Goal: Task Accomplishment & Management: Complete application form

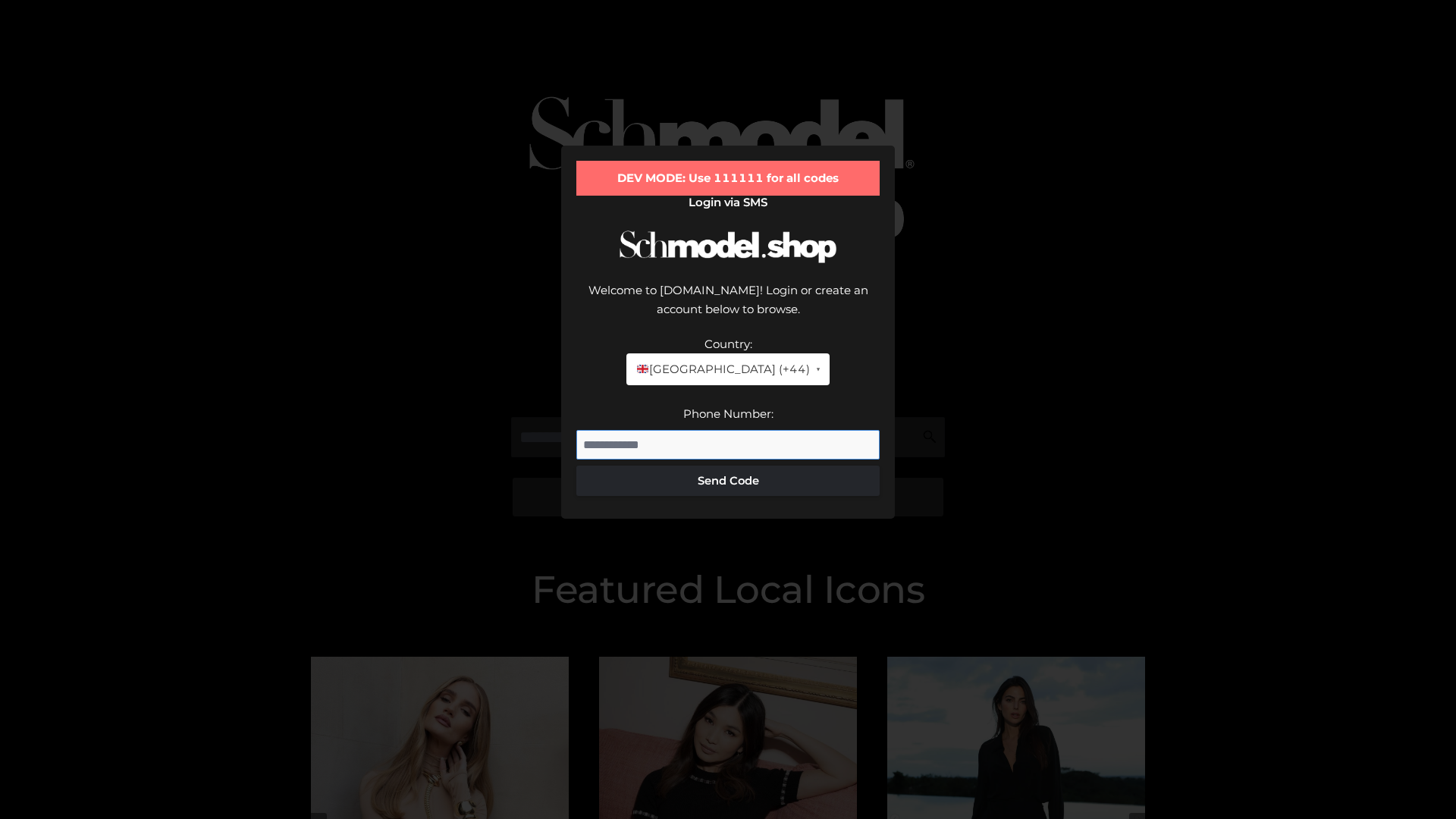
click at [728, 430] on input "Phone Number:" at bounding box center [728, 445] width 304 height 31
type input "**********"
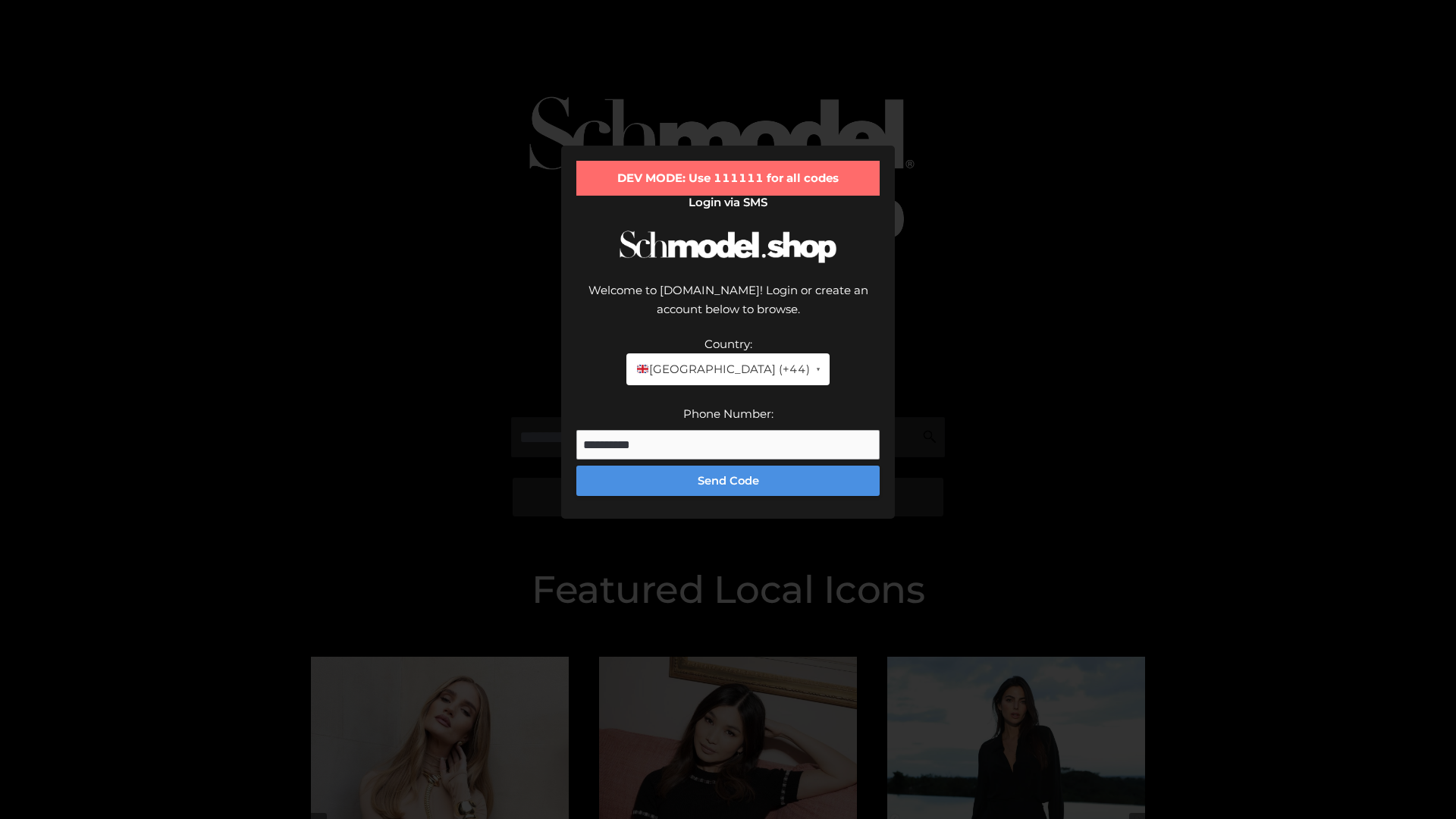
click at [728, 465] on button "Send Code" at bounding box center [728, 480] width 304 height 31
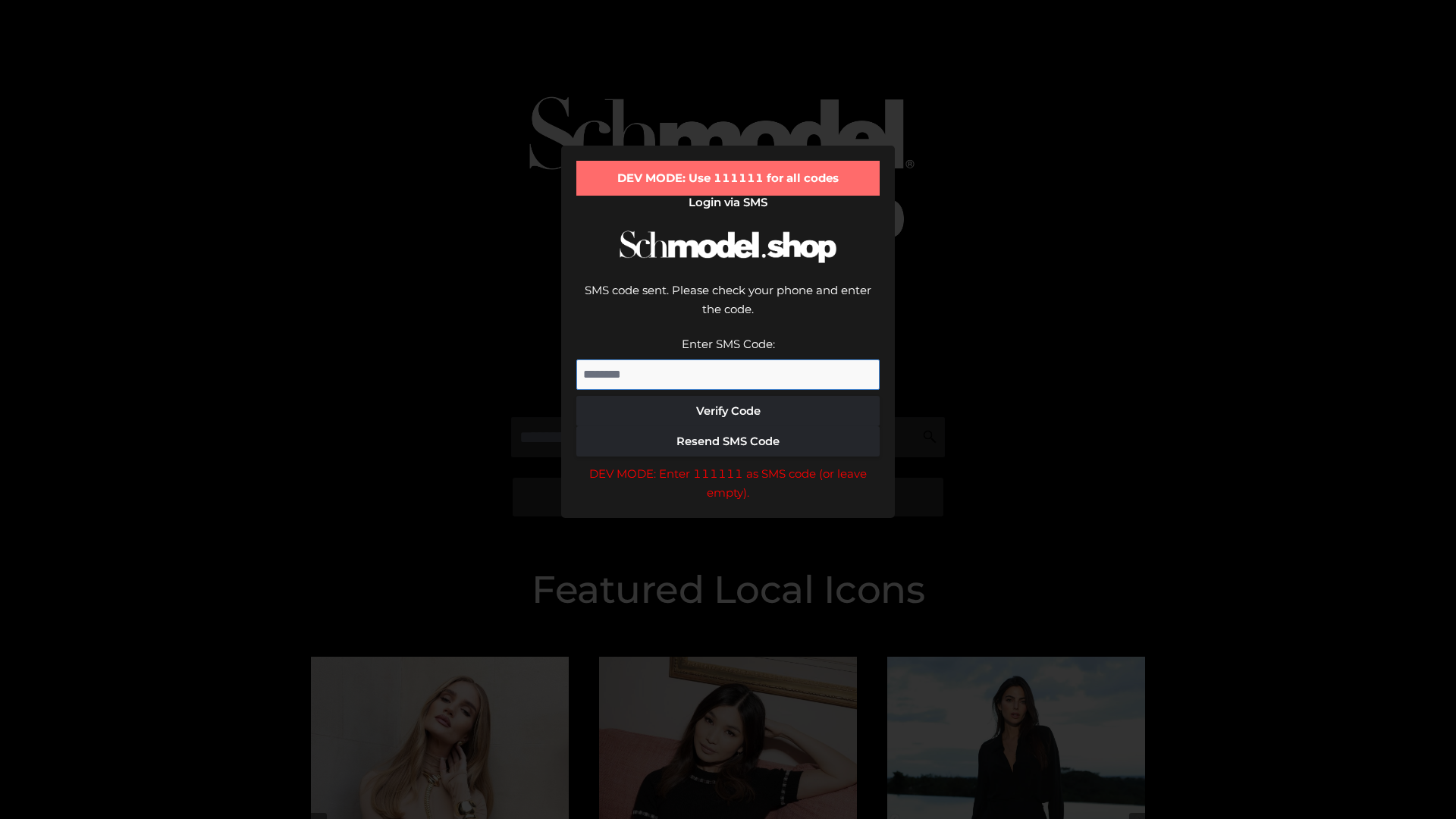
click at [728, 359] on input "Enter SMS Code:" at bounding box center [728, 374] width 304 height 31
type input "******"
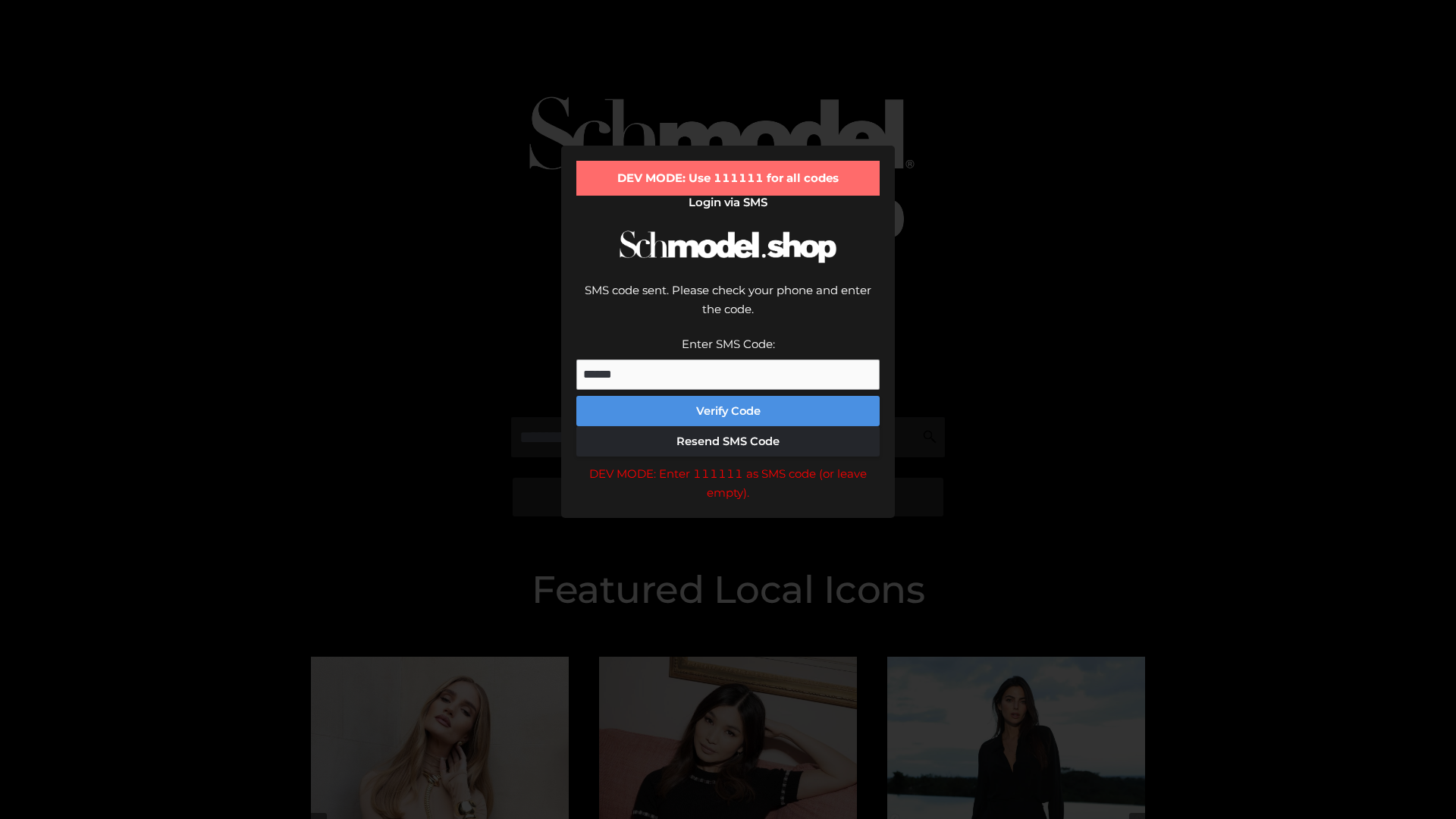
click at [728, 396] on button "Verify Code" at bounding box center [728, 410] width 304 height 31
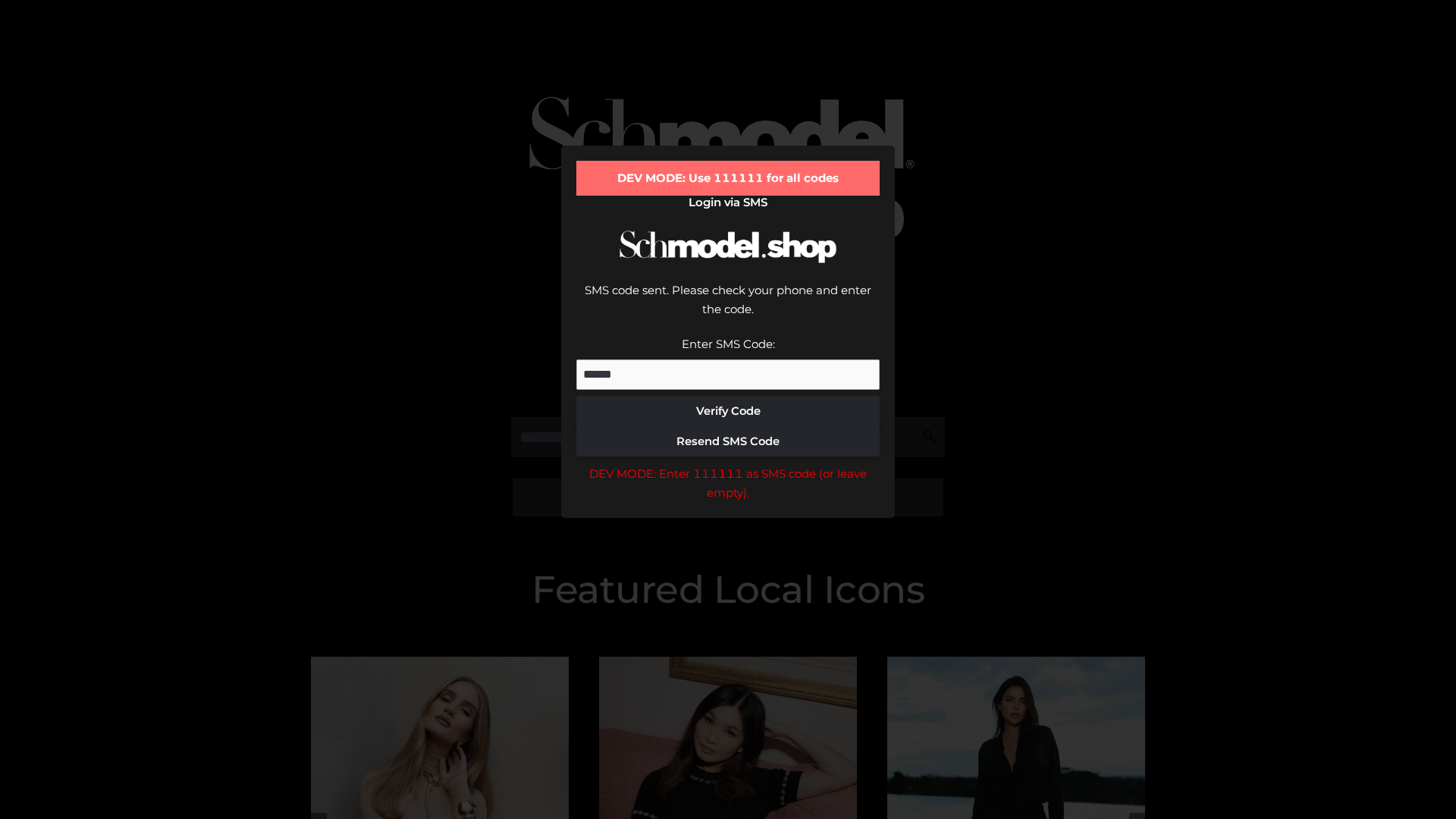
click at [728, 464] on div "DEV MODE: Enter 111111 as SMS code (or leave empty)." at bounding box center [728, 484] width 304 height 39
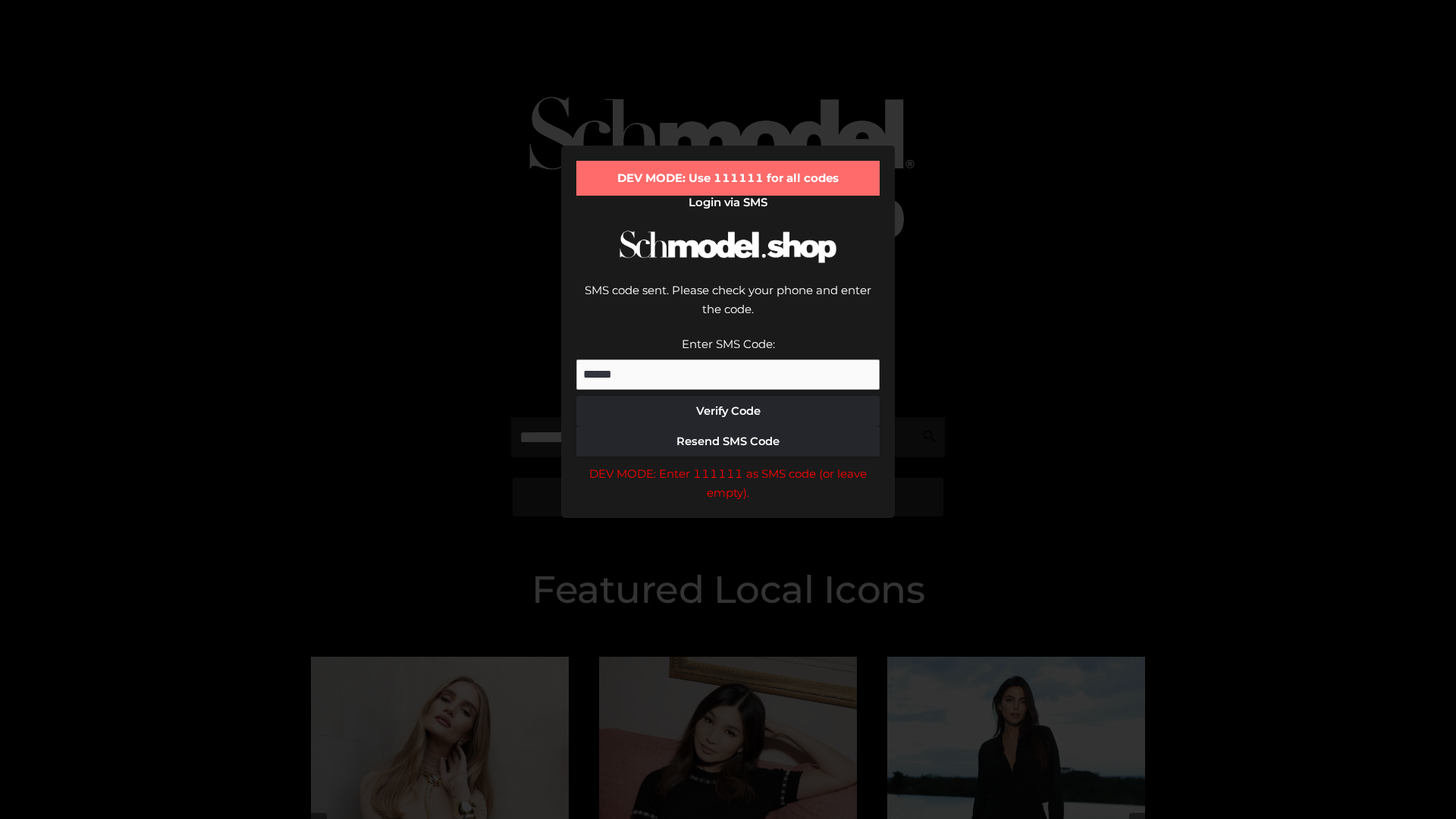
click at [728, 464] on div "DEV MODE: Enter 111111 as SMS code (or leave empty)." at bounding box center [728, 484] width 304 height 39
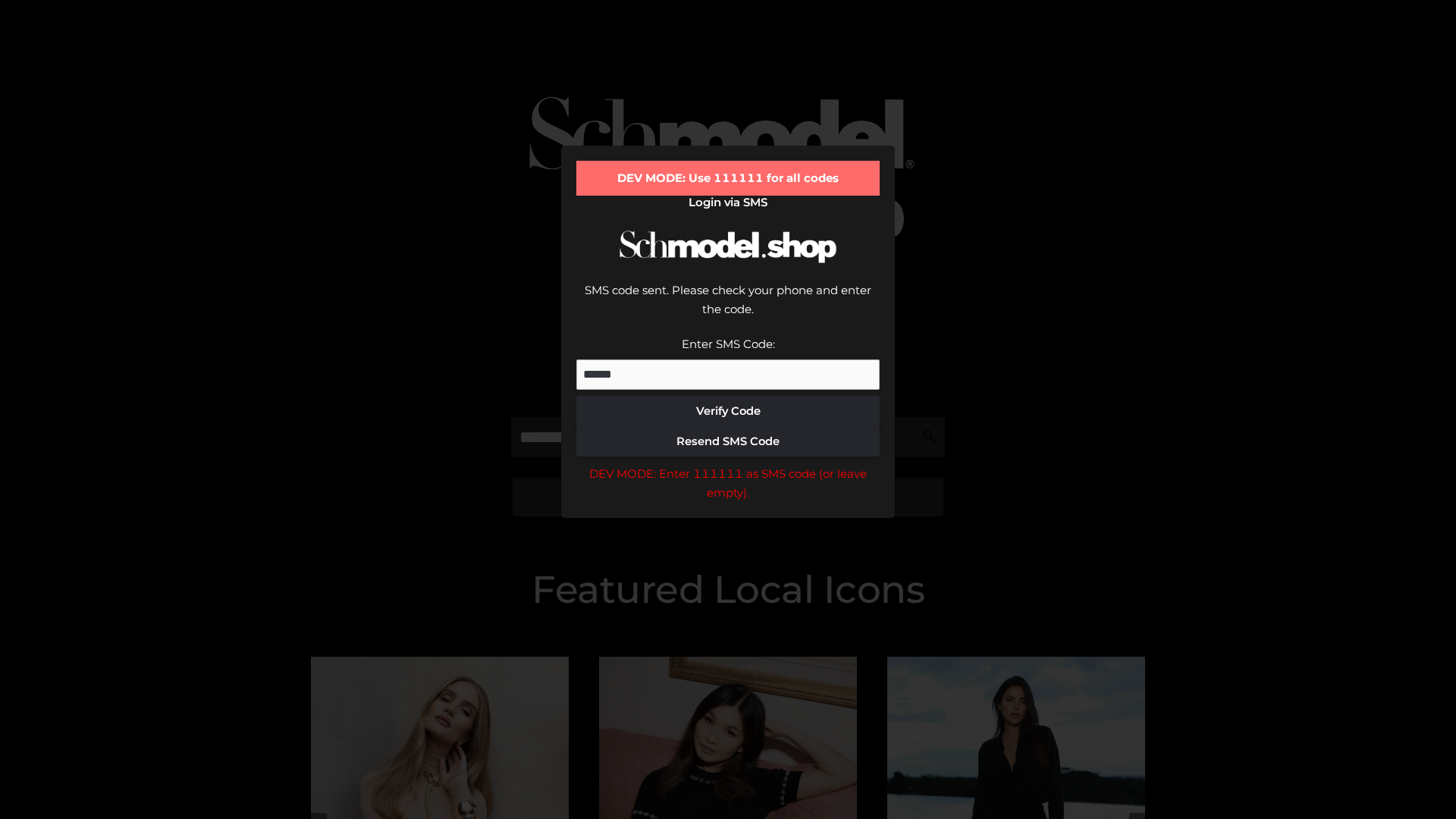
click at [728, 464] on div "DEV MODE: Enter 111111 as SMS code (or leave empty)." at bounding box center [728, 484] width 304 height 39
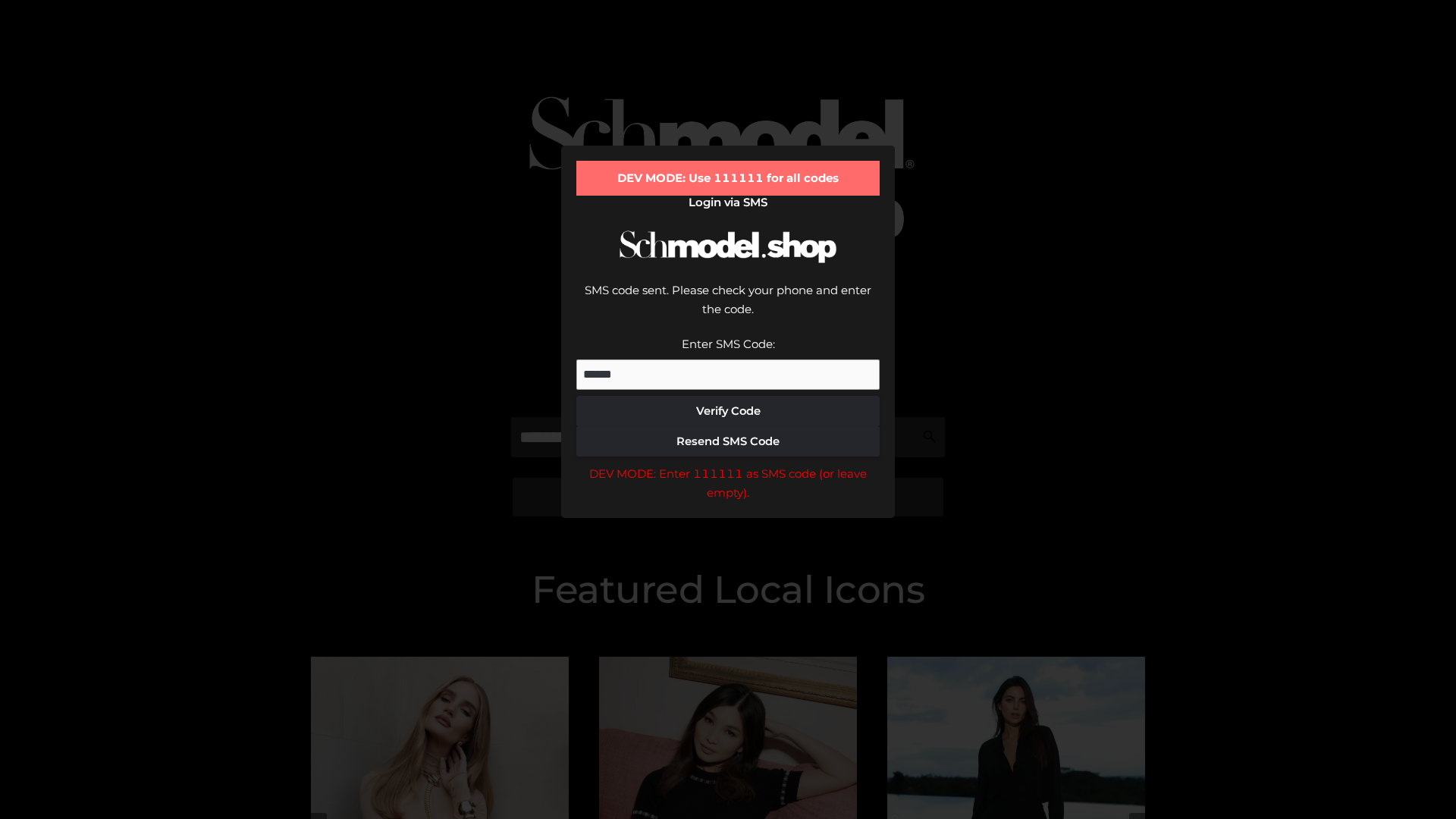
click at [728, 464] on div "DEV MODE: Enter 111111 as SMS code (or leave empty)." at bounding box center [728, 484] width 304 height 39
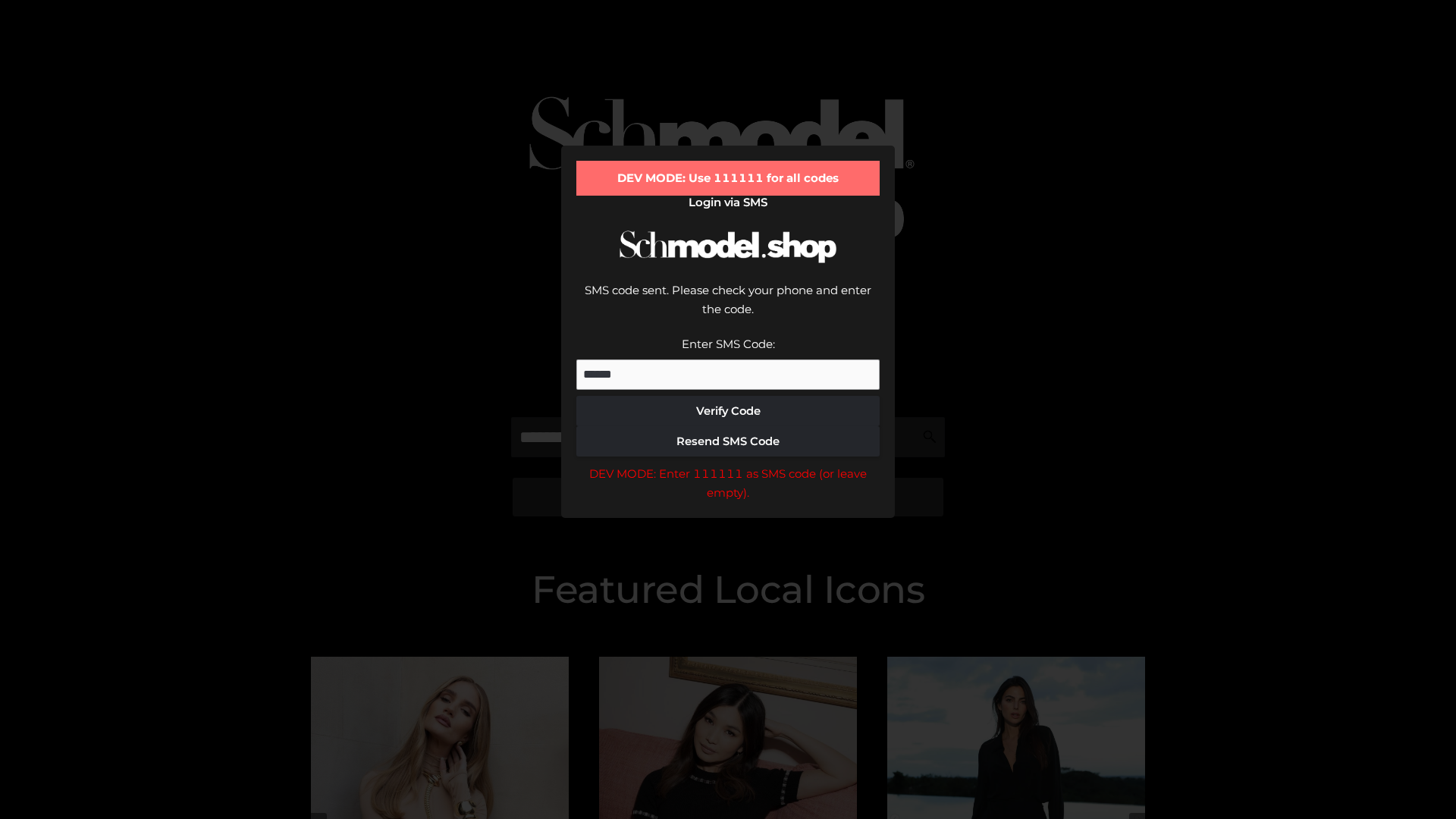
click at [728, 464] on div "DEV MODE: Enter 111111 as SMS code (or leave empty)." at bounding box center [728, 484] width 304 height 39
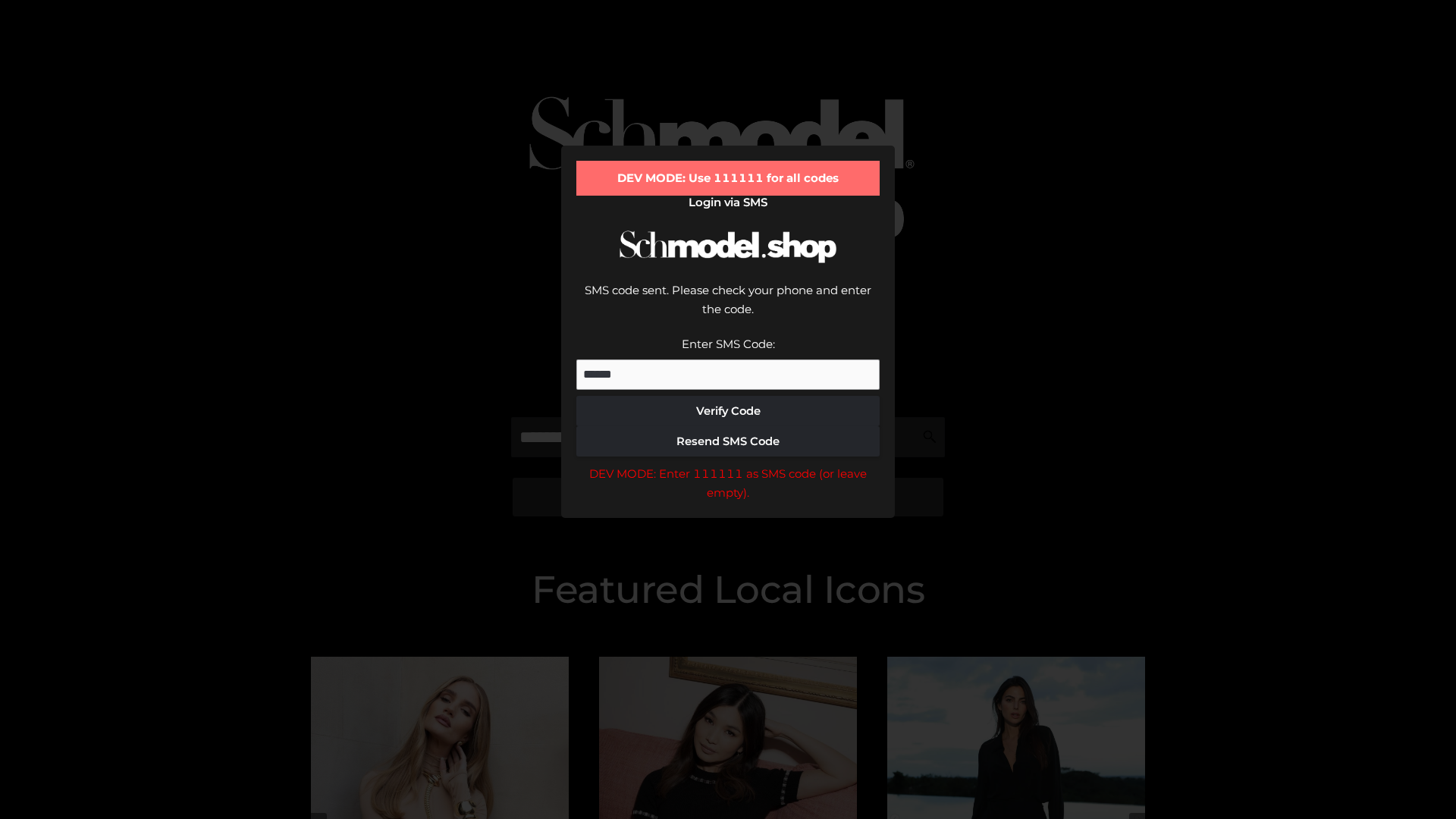
click at [728, 464] on div "DEV MODE: Enter 111111 as SMS code (or leave empty)." at bounding box center [728, 484] width 304 height 39
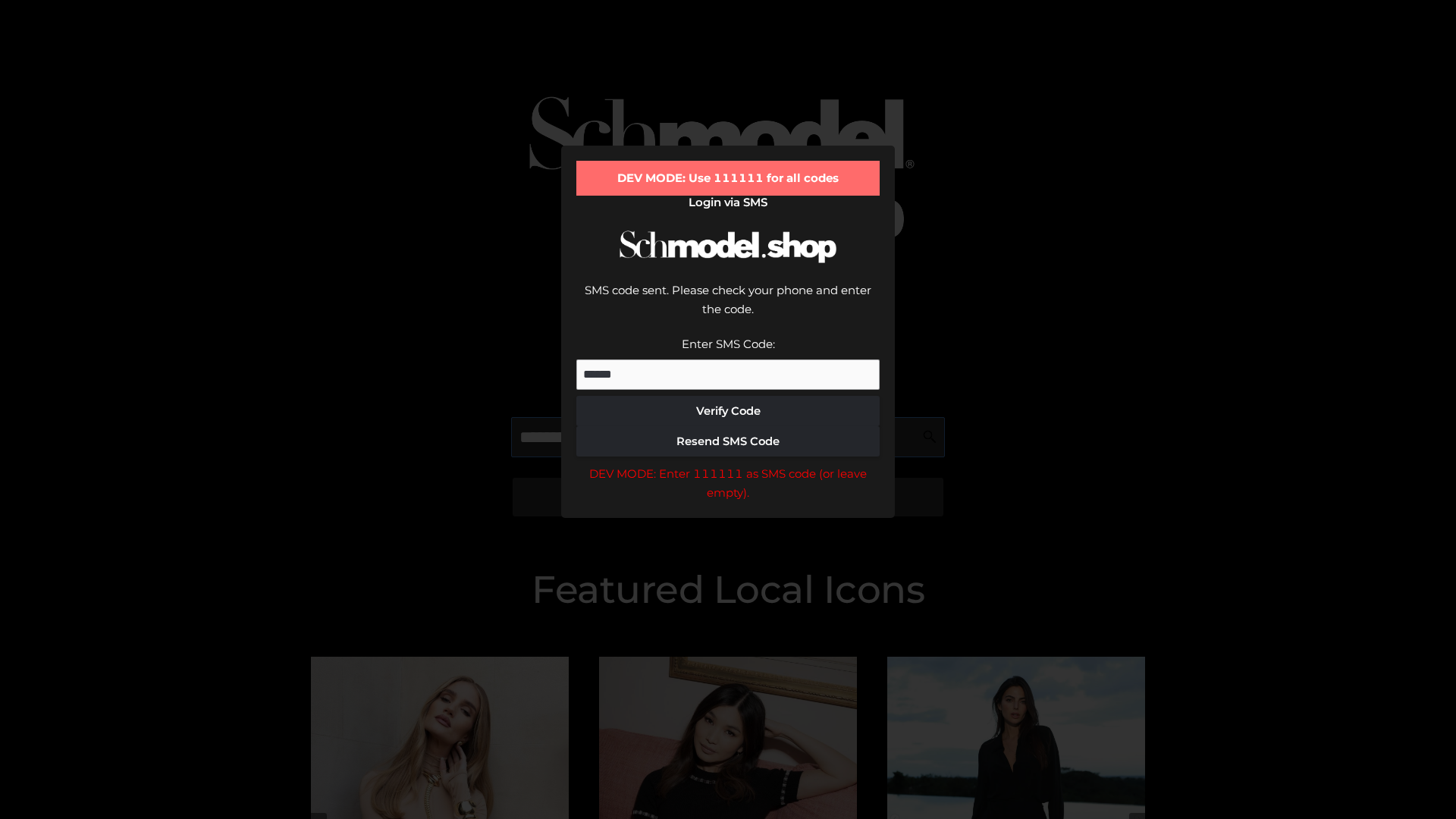
scroll to position [0, 78]
click at [728, 464] on div "DEV MODE: Enter 111111 as SMS code (or leave empty)." at bounding box center [728, 484] width 304 height 39
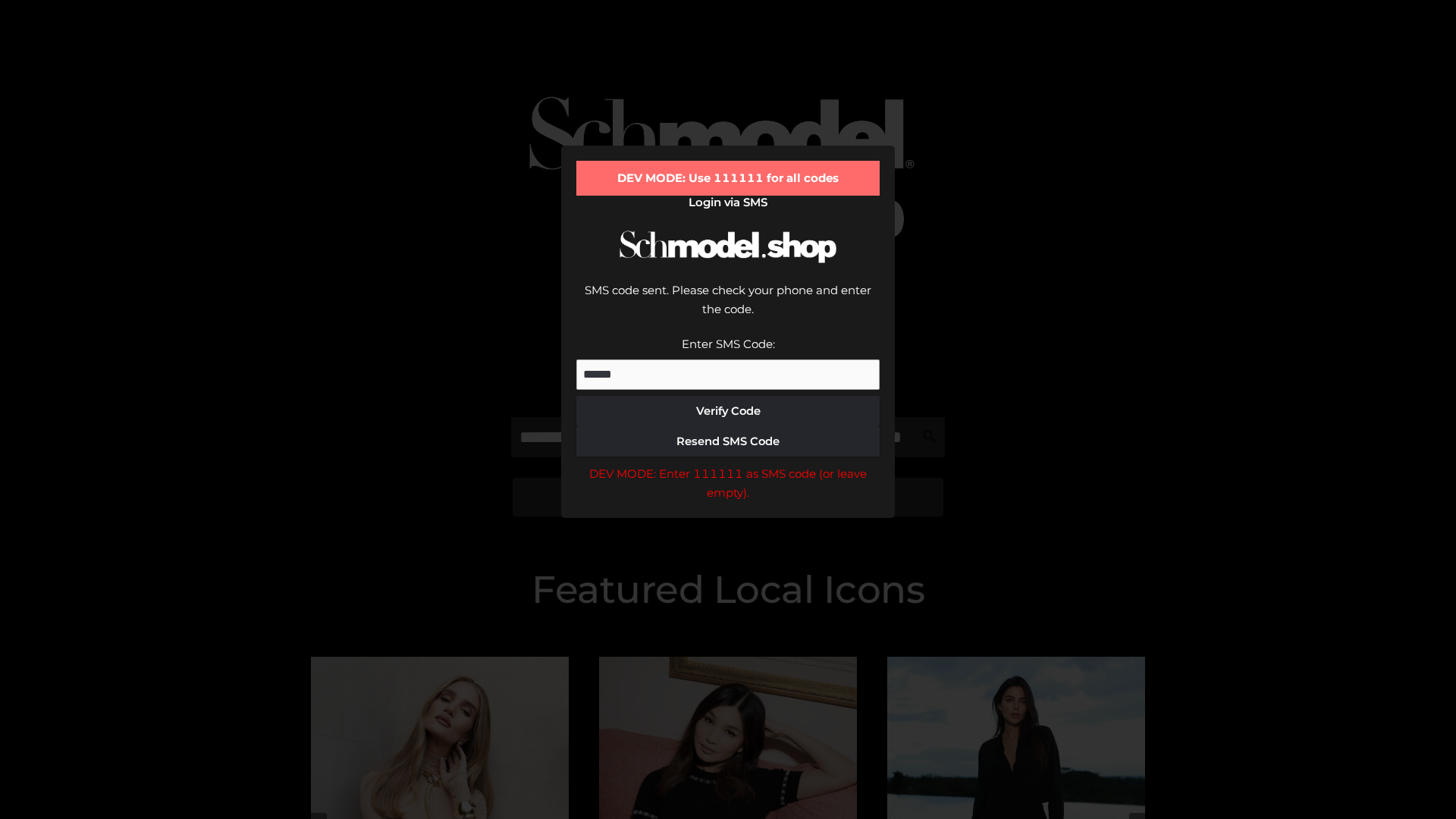
click at [728, 464] on div "DEV MODE: Enter 111111 as SMS code (or leave empty)." at bounding box center [728, 484] width 304 height 39
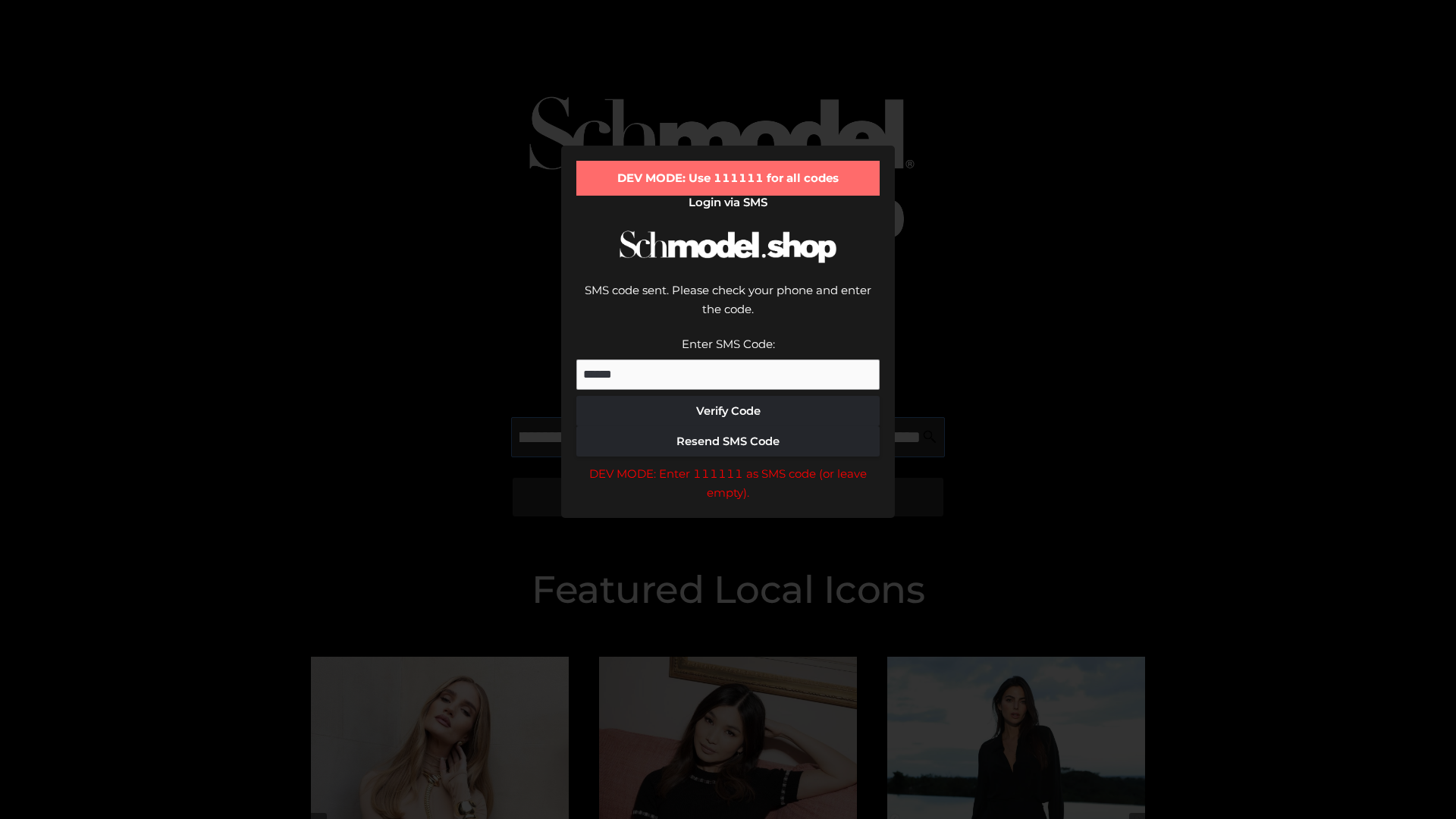
scroll to position [0, 165]
click at [728, 464] on div "DEV MODE: Enter 111111 as SMS code (or leave empty)." at bounding box center [728, 484] width 304 height 39
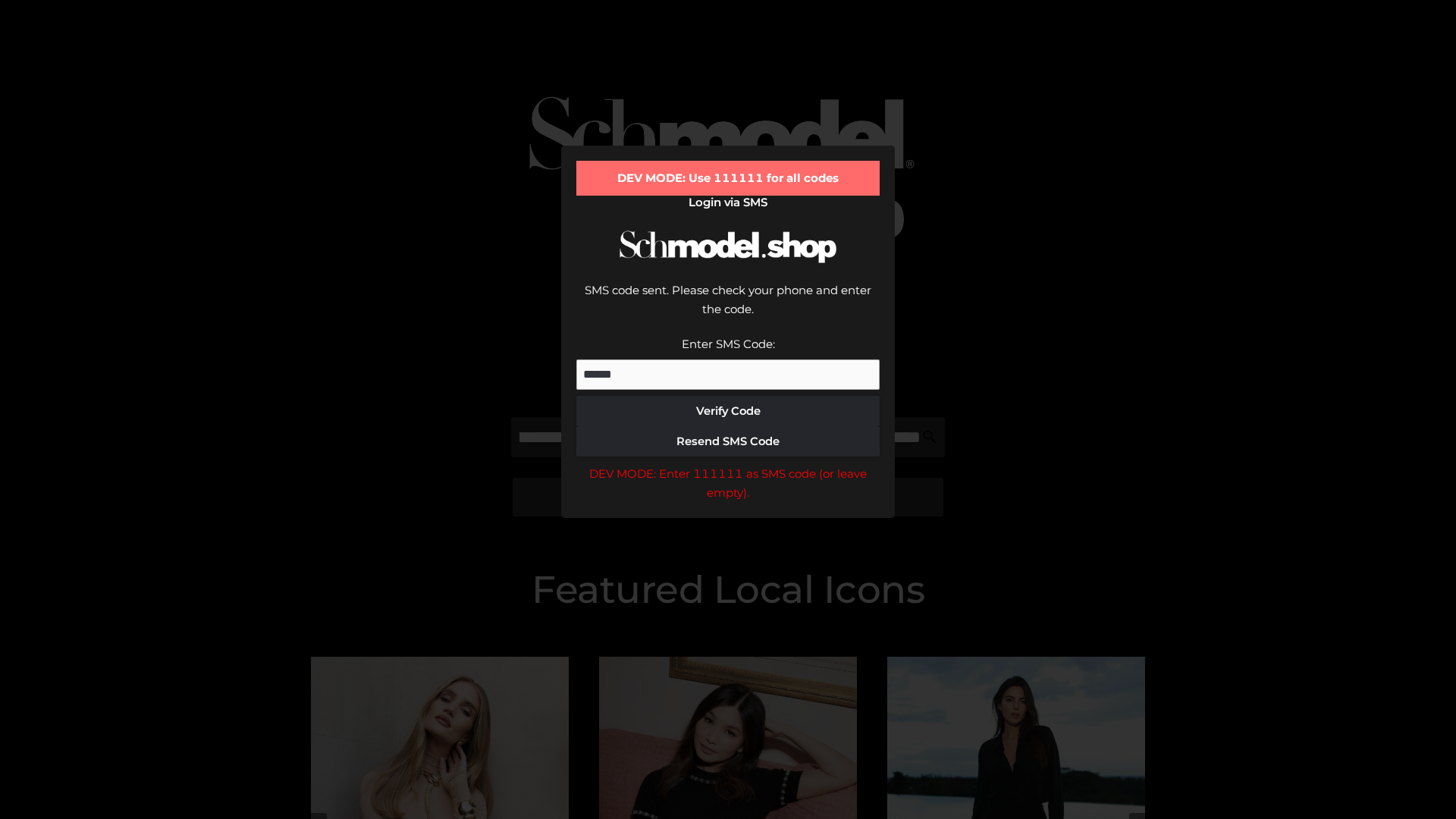
click at [728, 464] on div "DEV MODE: Enter 111111 as SMS code (or leave empty)." at bounding box center [728, 484] width 304 height 39
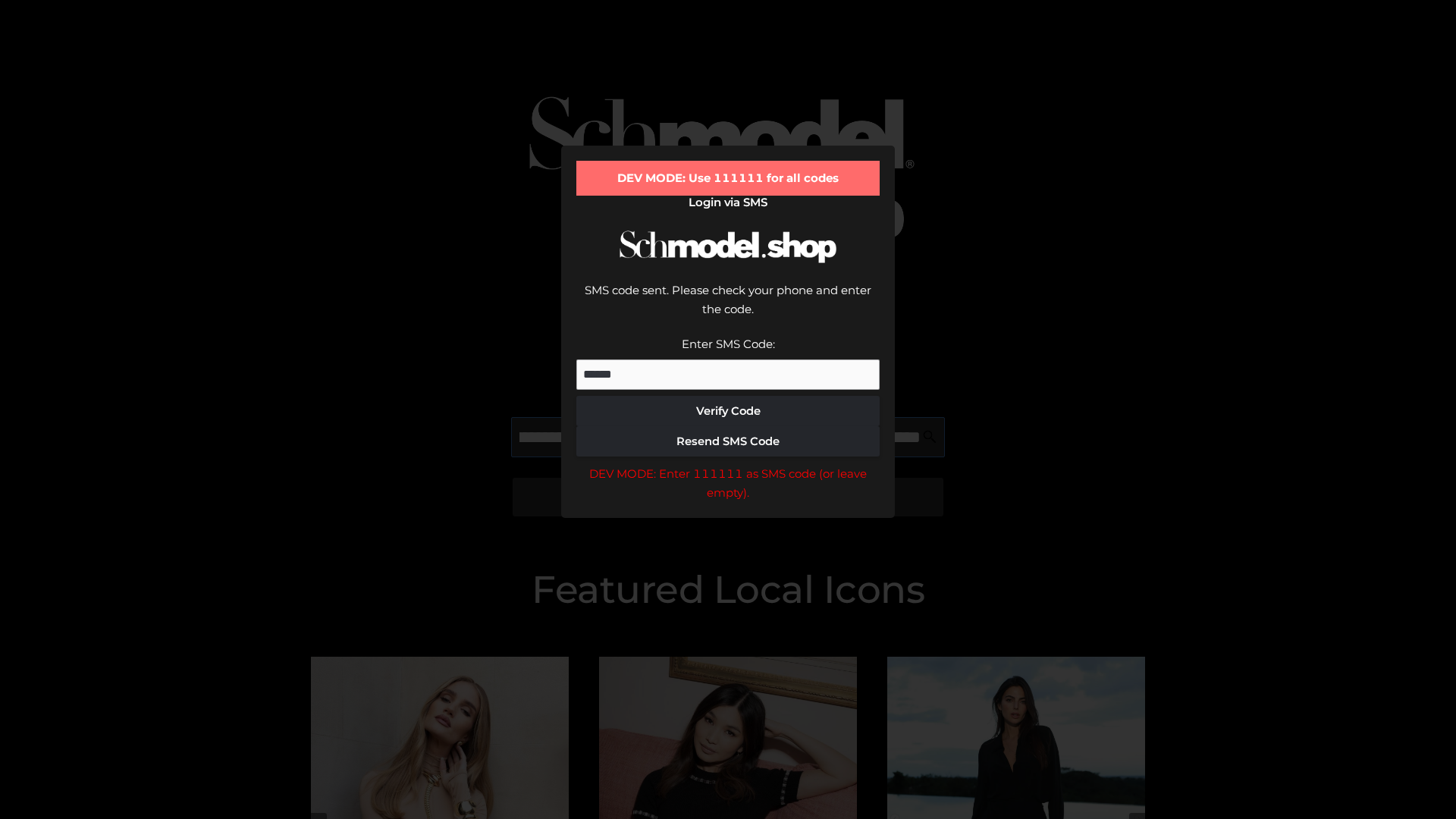
scroll to position [0, 257]
click at [728, 464] on div "DEV MODE: Enter 111111 as SMS code (or leave empty)." at bounding box center [728, 484] width 304 height 39
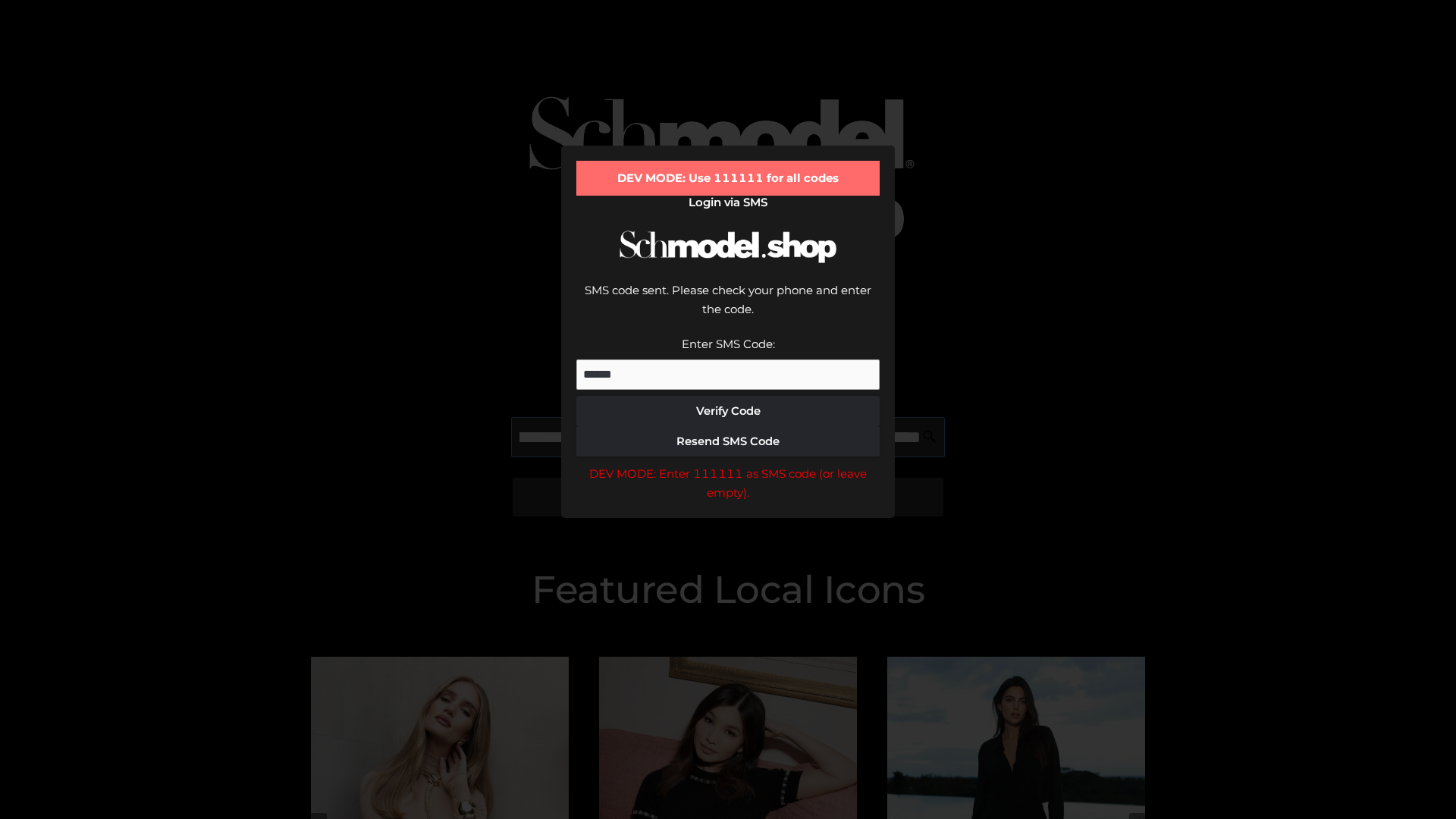
type input "**********"
